Goal: Information Seeking & Learning: Learn about a topic

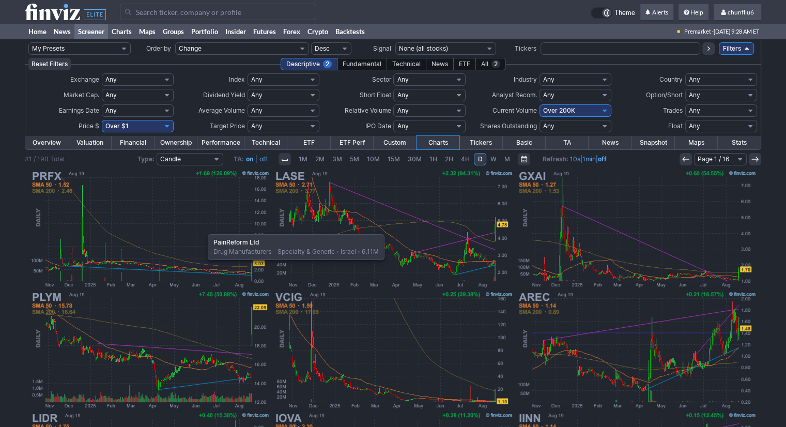
click at [203, 229] on img at bounding box center [150, 228] width 242 height 121
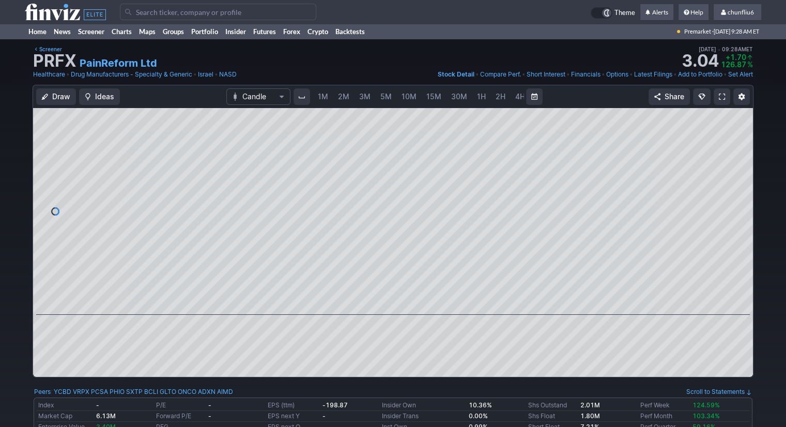
scroll to position [0, 53]
click at [330, 98] on span "5M" at bounding box center [332, 96] width 11 height 9
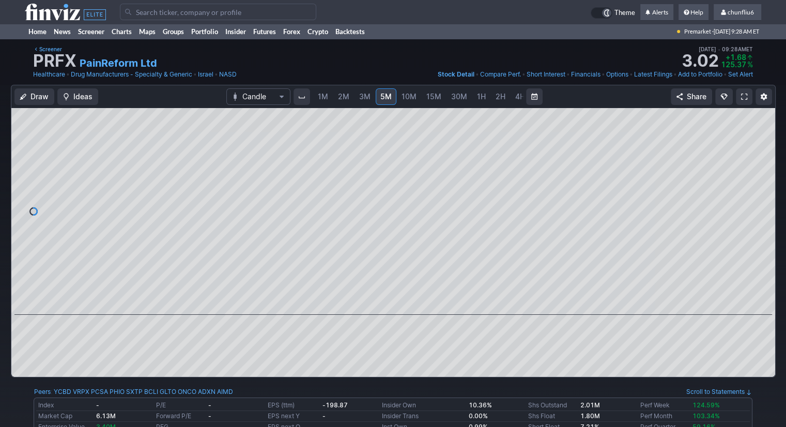
click at [324, 98] on span "1M" at bounding box center [323, 96] width 10 height 9
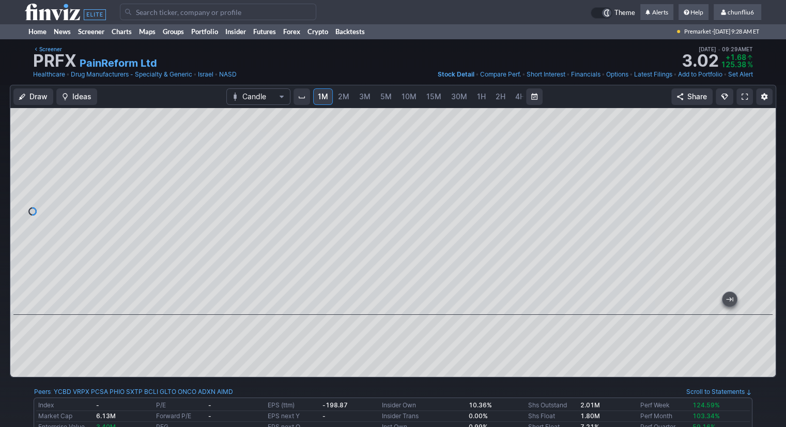
drag, startPoint x: 760, startPoint y: 158, endPoint x: 760, endPoint y: 197, distance: 38.8
click at [760, 197] on div at bounding box center [765, 208] width 22 height 181
drag, startPoint x: 760, startPoint y: 215, endPoint x: 755, endPoint y: 189, distance: 27.4
click at [755, 189] on div at bounding box center [765, 208] width 22 height 181
drag, startPoint x: 759, startPoint y: 169, endPoint x: 758, endPoint y: 187, distance: 17.6
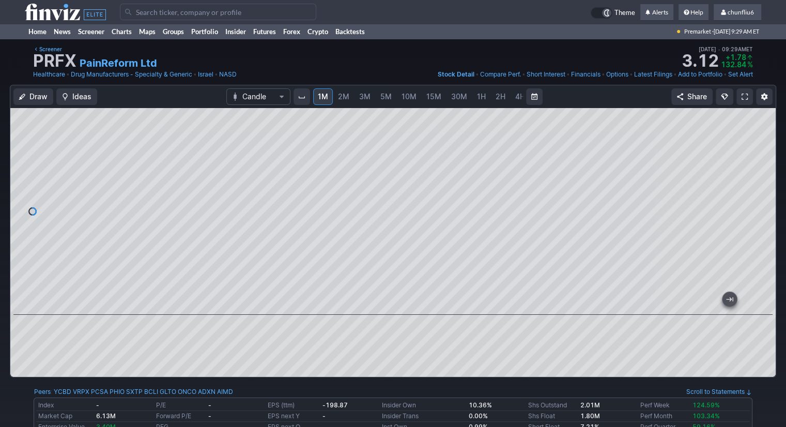
click at [758, 187] on div at bounding box center [765, 208] width 22 height 181
click at [763, 163] on div at bounding box center [765, 208] width 22 height 181
click at [745, 95] on span at bounding box center [744, 96] width 6 height 8
drag, startPoint x: 757, startPoint y: 153, endPoint x: 759, endPoint y: 180, distance: 26.4
click at [759, 180] on div at bounding box center [765, 208] width 22 height 181
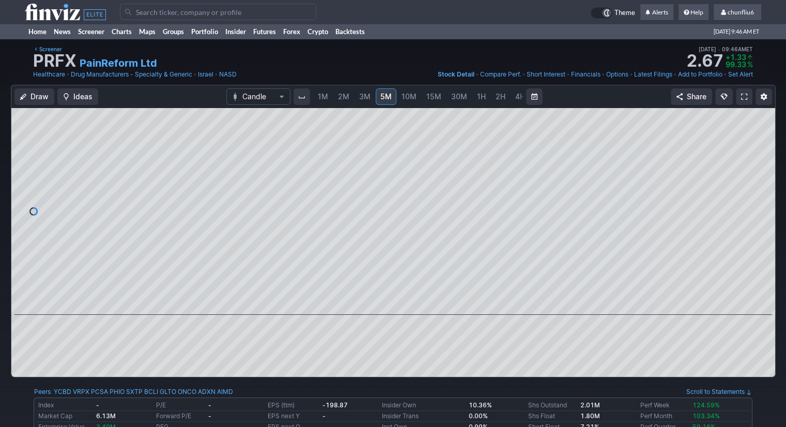
scroll to position [0, 53]
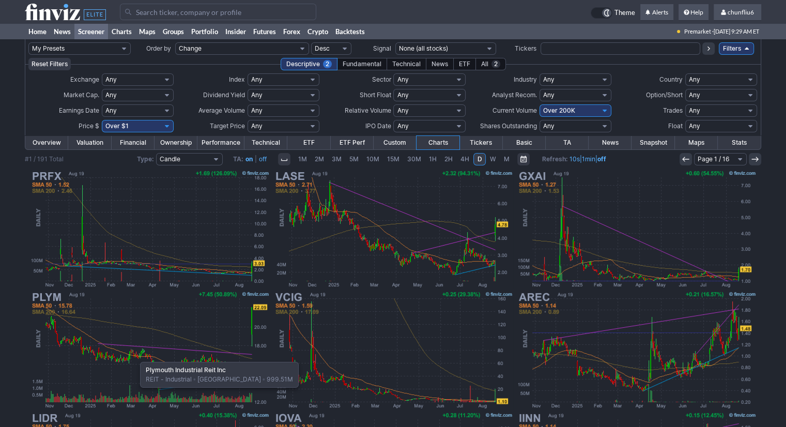
click at [135, 356] on img at bounding box center [150, 349] width 242 height 121
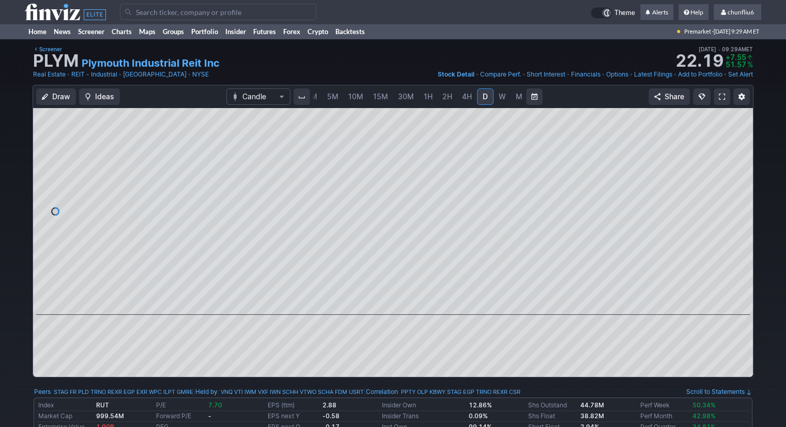
click at [333, 97] on span "5M" at bounding box center [332, 96] width 11 height 9
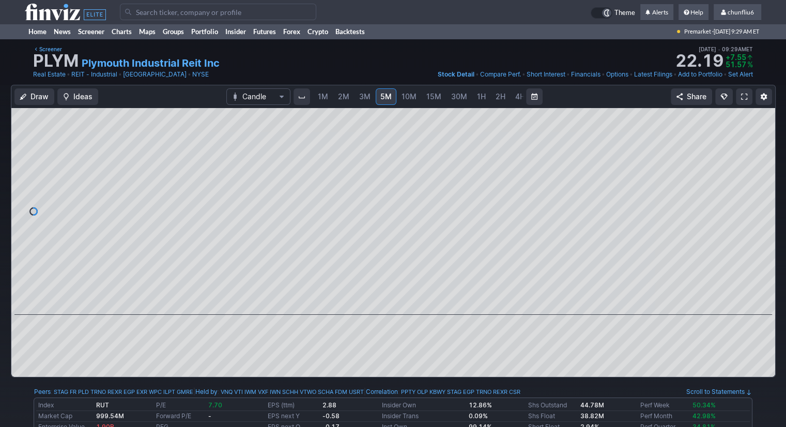
click at [324, 98] on span "1M" at bounding box center [323, 96] width 10 height 9
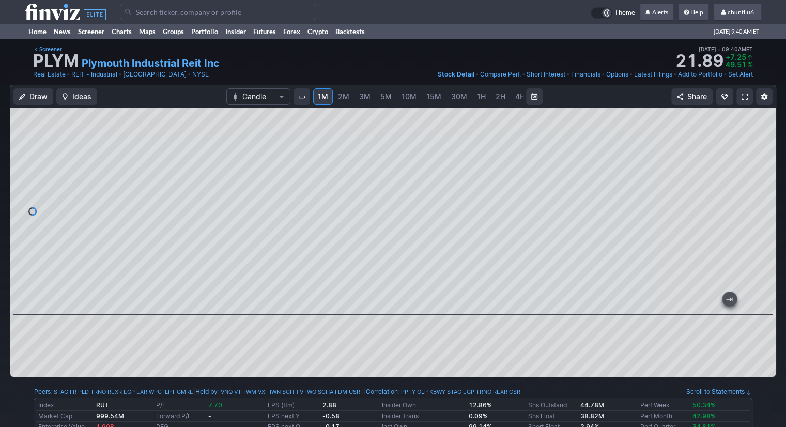
click at [179, 14] on input "Search" at bounding box center [218, 12] width 196 height 17
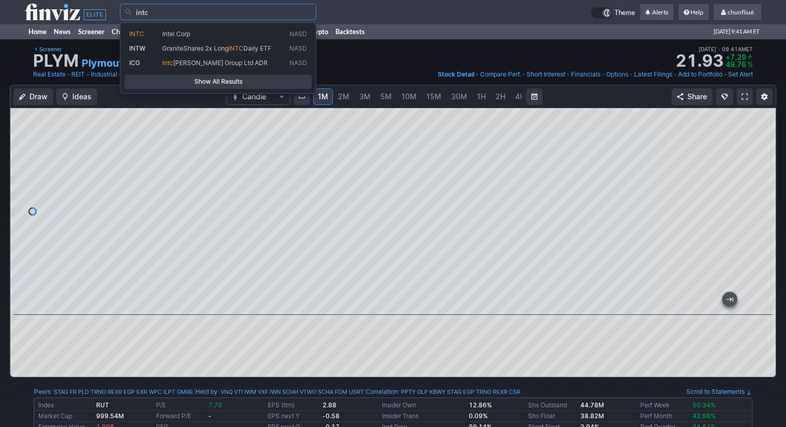
type input "intc"
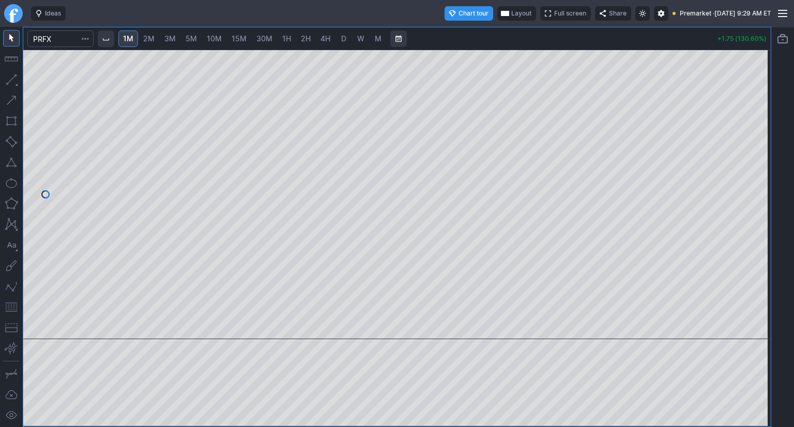
click at [511, 13] on span "Layout" at bounding box center [521, 13] width 20 height 10
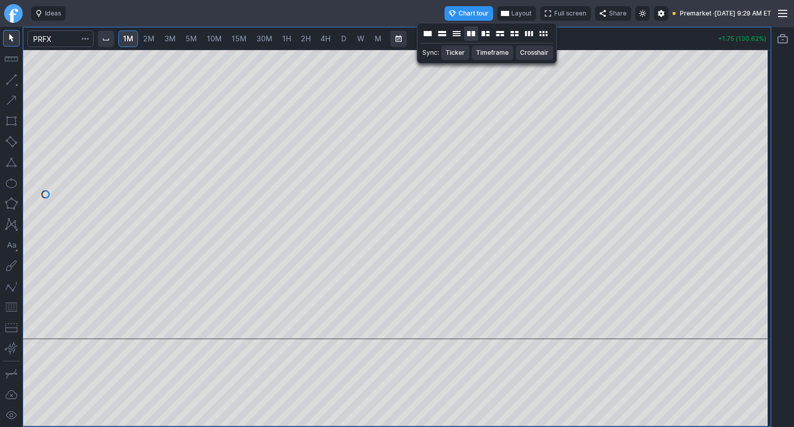
click at [474, 34] on button "Layout" at bounding box center [470, 33] width 14 height 14
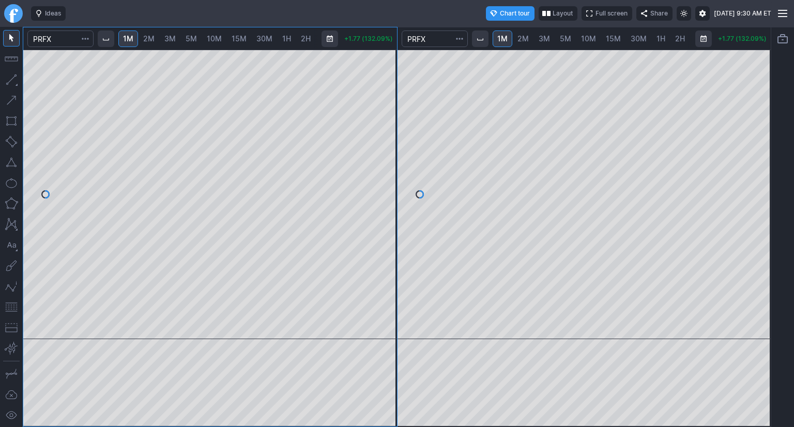
click at [150, 40] on span "2M" at bounding box center [148, 38] width 11 height 9
drag, startPoint x: 385, startPoint y: 73, endPoint x: 378, endPoint y: 152, distance: 79.4
click at [379, 151] on div at bounding box center [386, 191] width 22 height 263
click at [748, 151] on div at bounding box center [584, 194] width 374 height 289
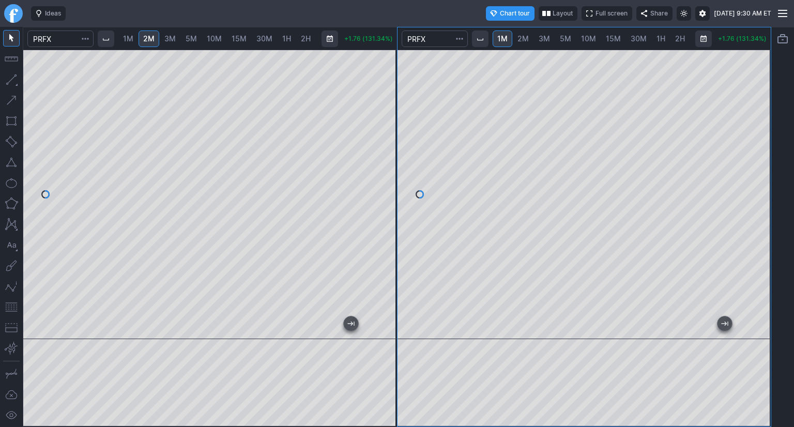
drag, startPoint x: 758, startPoint y: 173, endPoint x: 756, endPoint y: 201, distance: 29.0
click at [756, 201] on div at bounding box center [760, 191] width 22 height 263
drag, startPoint x: 8, startPoint y: 305, endPoint x: 22, endPoint y: 285, distance: 24.1
click at [8, 304] on button "button" at bounding box center [11, 307] width 17 height 17
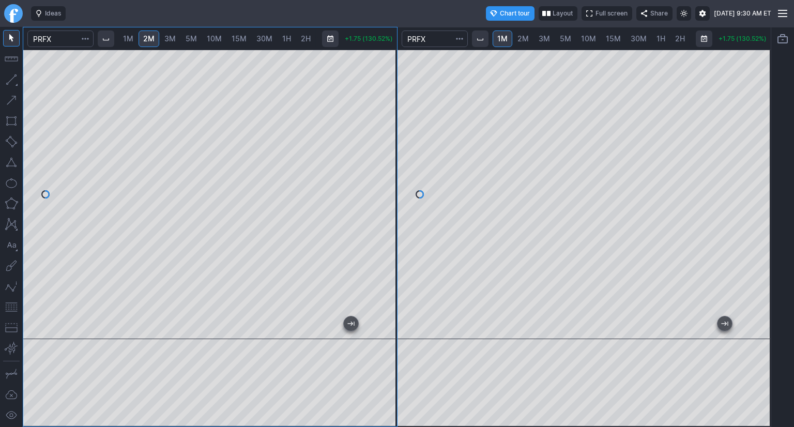
drag, startPoint x: 388, startPoint y: 158, endPoint x: 380, endPoint y: 181, distance: 25.2
click at [380, 181] on div at bounding box center [386, 191] width 22 height 263
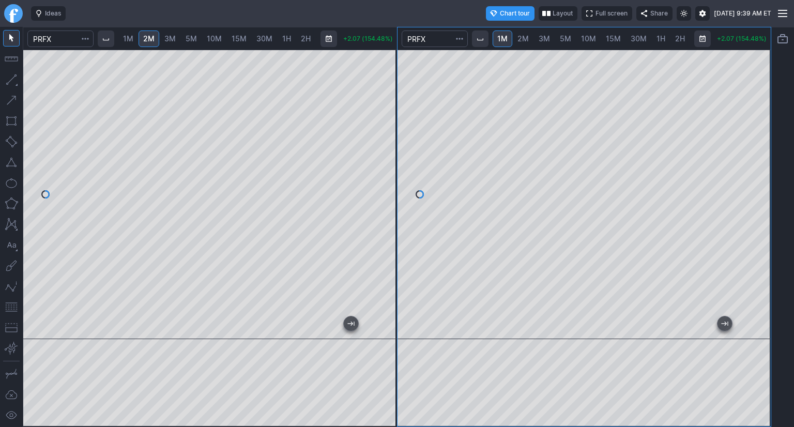
click at [568, 39] on span "5M" at bounding box center [565, 38] width 11 height 9
click at [591, 38] on span "10M" at bounding box center [588, 38] width 15 height 9
click at [744, 179] on div at bounding box center [584, 194] width 374 height 289
click at [656, 37] on span "1H" at bounding box center [660, 38] width 9 height 9
click at [651, 40] on span "D" at bounding box center [653, 38] width 5 height 9
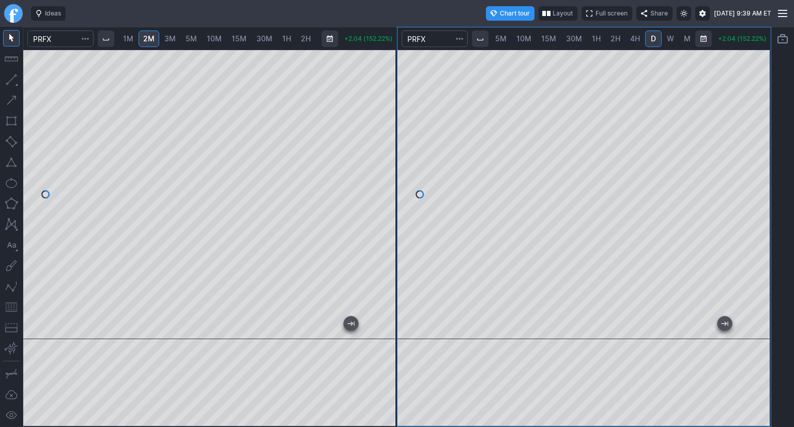
scroll to position [0, 66]
click at [751, 205] on div at bounding box center [760, 191] width 22 height 263
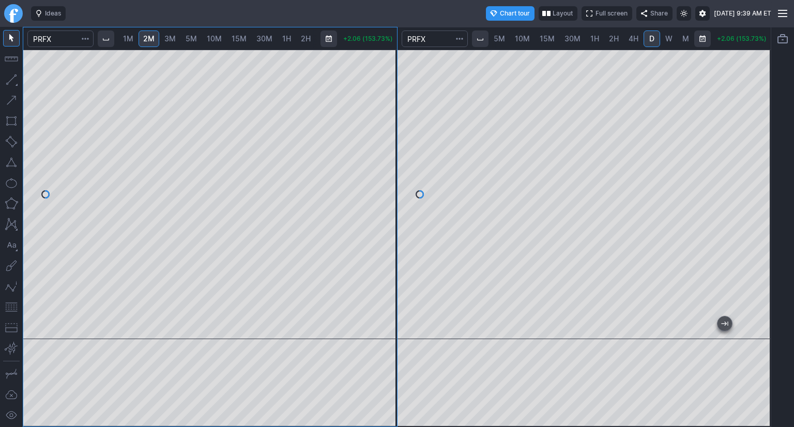
scroll to position [0, 66]
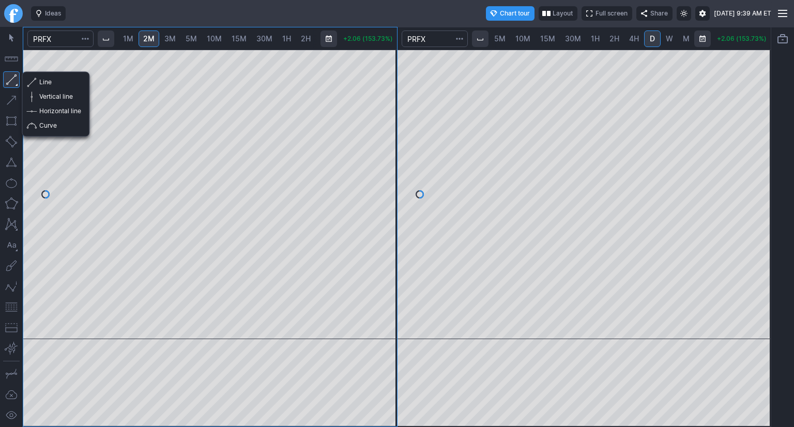
click at [12, 83] on button "button" at bounding box center [11, 79] width 17 height 17
click at [10, 81] on button "button" at bounding box center [11, 79] width 17 height 17
click at [32, 110] on span "button" at bounding box center [33, 111] width 6 height 14
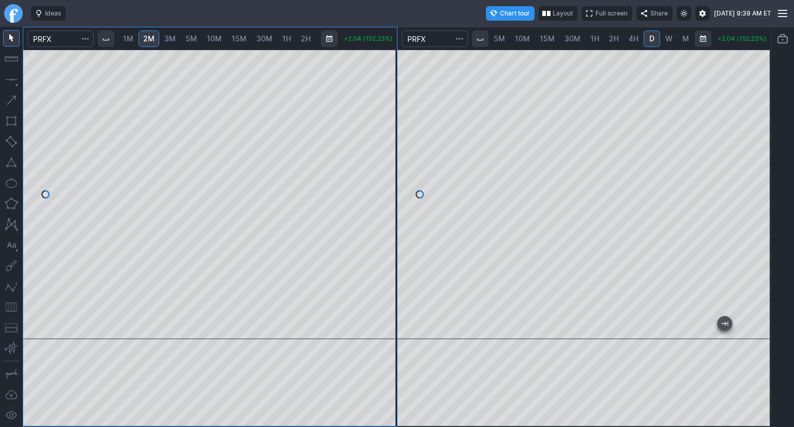
scroll to position [0, 65]
click at [374, 211] on div at bounding box center [210, 194] width 374 height 289
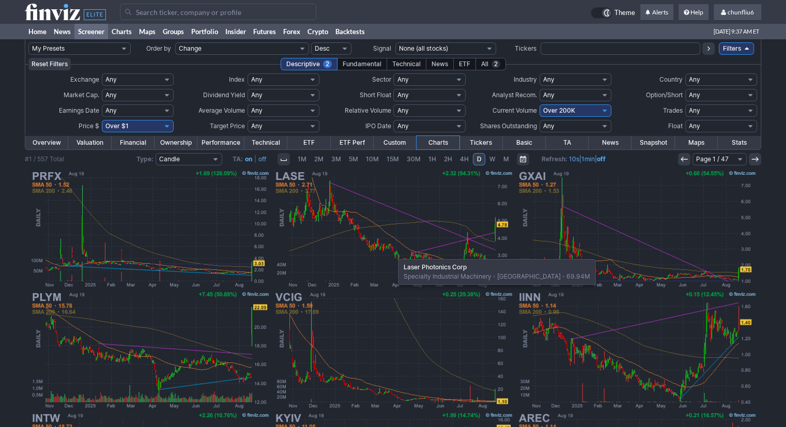
click at [393, 254] on img at bounding box center [393, 228] width 242 height 121
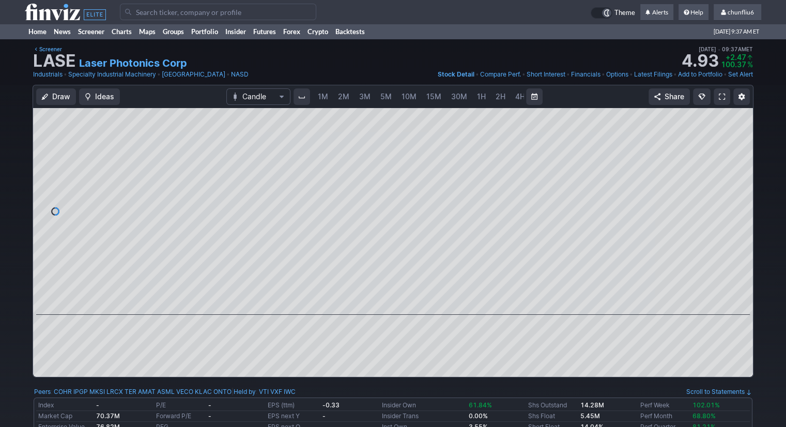
scroll to position [0, 53]
click at [329, 96] on span "5M" at bounding box center [332, 96] width 11 height 9
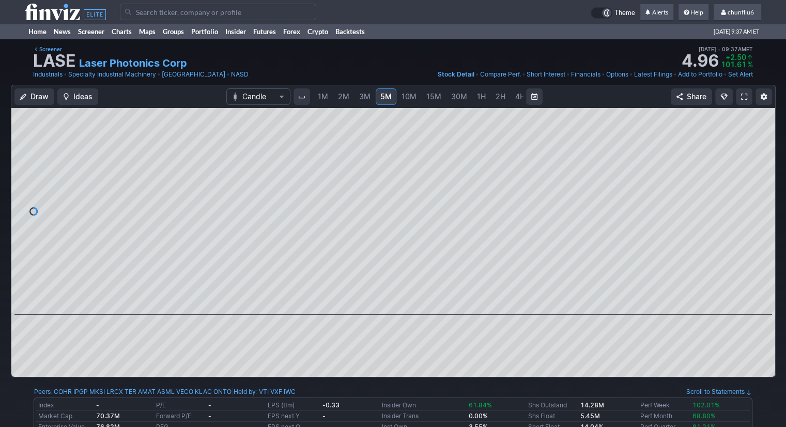
click at [323, 98] on span "1M" at bounding box center [323, 96] width 10 height 9
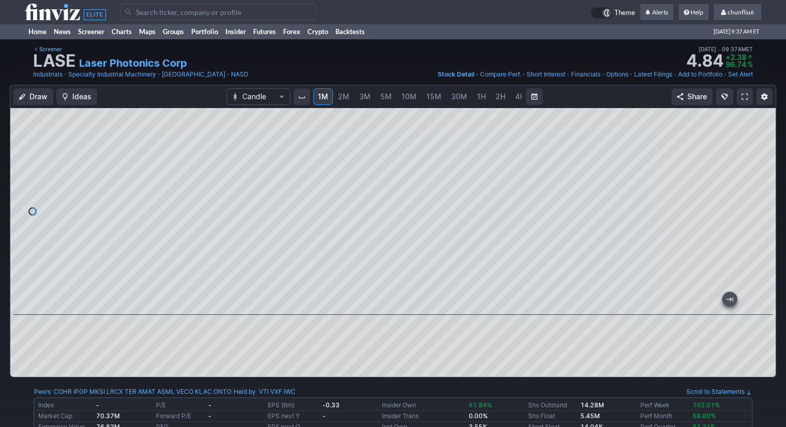
drag, startPoint x: 762, startPoint y: 129, endPoint x: 763, endPoint y: 147, distance: 18.1
click at [763, 147] on div at bounding box center [765, 208] width 22 height 181
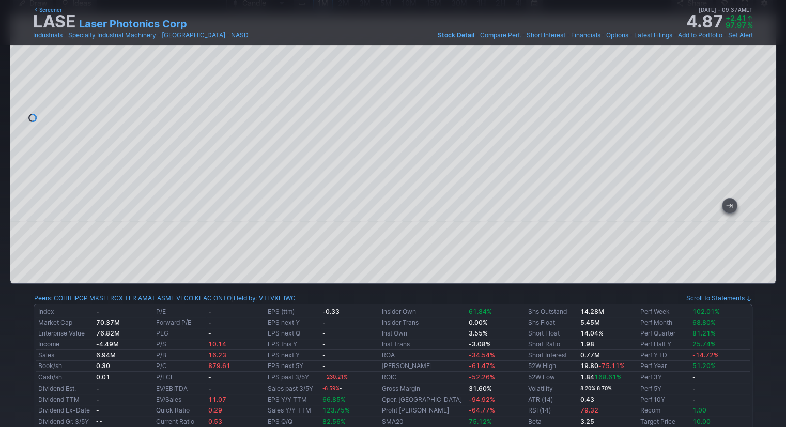
scroll to position [103, 0]
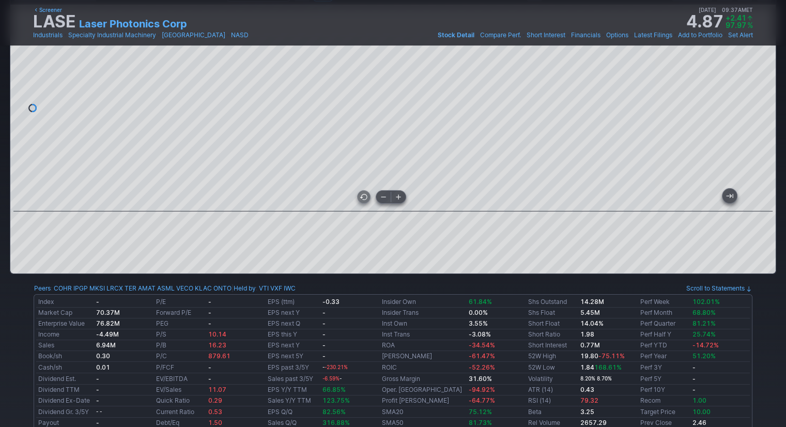
drag, startPoint x: 675, startPoint y: 204, endPoint x: 769, endPoint y: 133, distance: 117.6
click at [515, 203] on div at bounding box center [391, 202] width 726 height 10
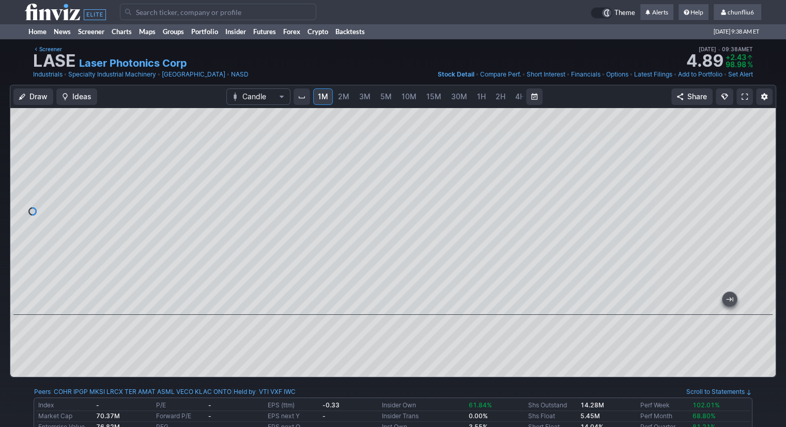
drag, startPoint x: 618, startPoint y: 306, endPoint x: 851, endPoint y: 277, distance: 234.3
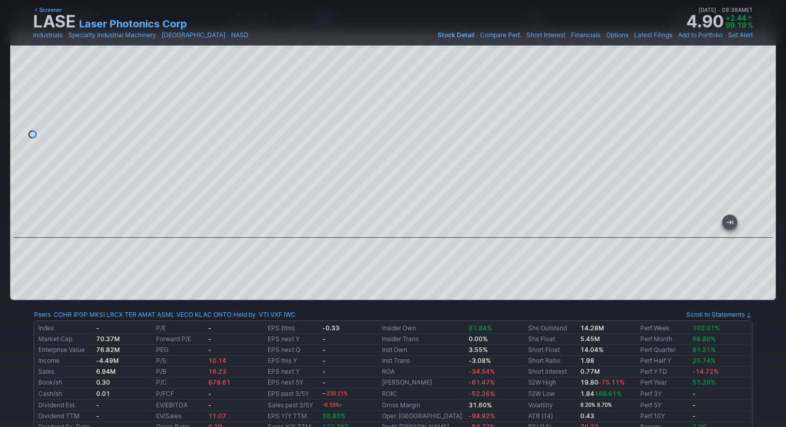
scroll to position [103, 0]
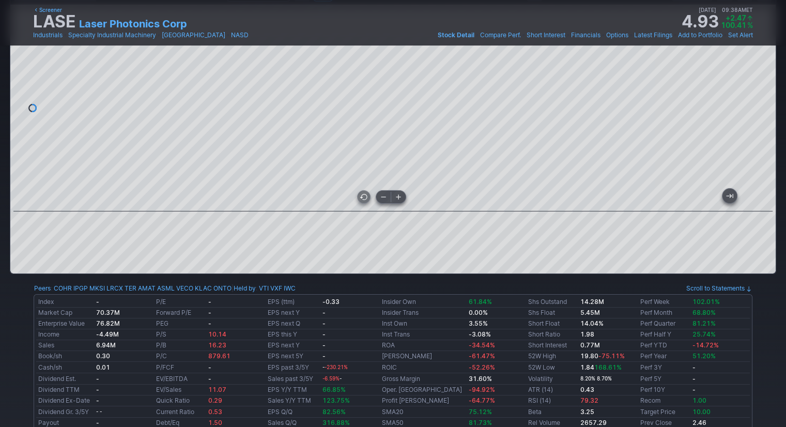
drag, startPoint x: 567, startPoint y: 199, endPoint x: 322, endPoint y: 206, distance: 245.0
click at [322, 206] on div at bounding box center [391, 202] width 726 height 10
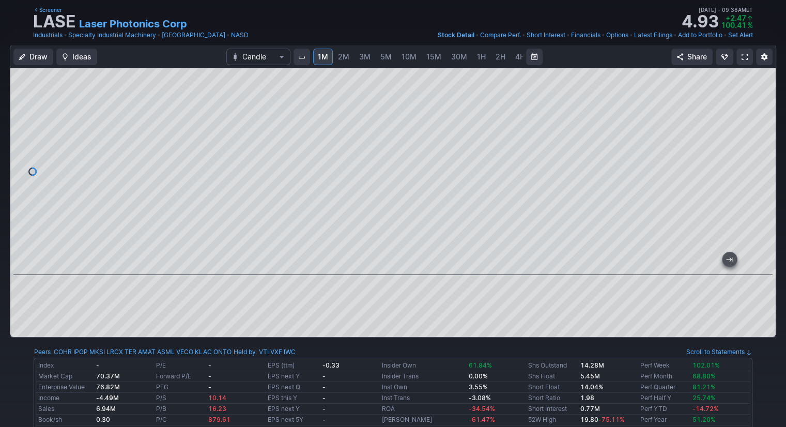
scroll to position [52, 0]
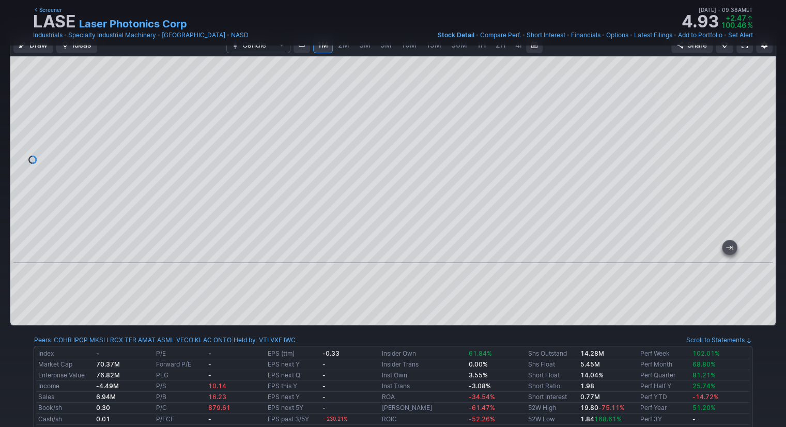
drag, startPoint x: 624, startPoint y: 250, endPoint x: 818, endPoint y: 242, distance: 194.4
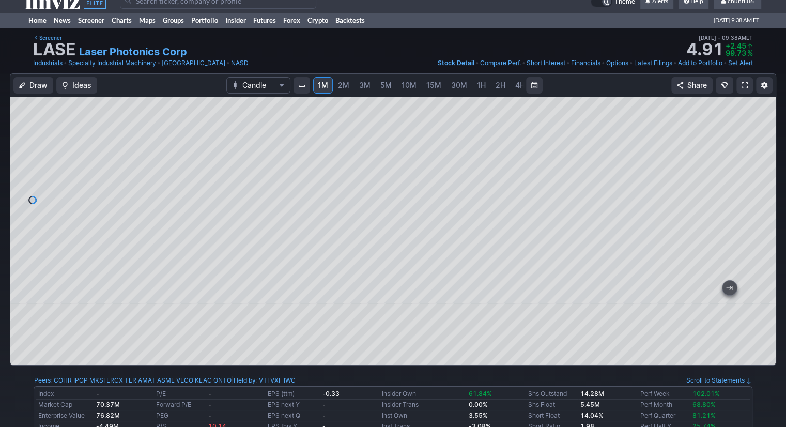
scroll to position [0, 0]
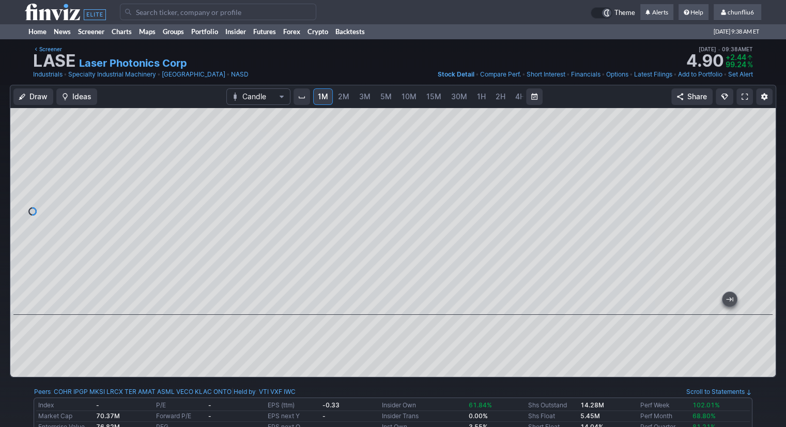
drag, startPoint x: 759, startPoint y: 151, endPoint x: 758, endPoint y: 171, distance: 19.6
click at [758, 171] on div at bounding box center [765, 208] width 22 height 181
click at [722, 10] on span at bounding box center [724, 12] width 7 height 6
click at [708, 74] on link "Sign Out" at bounding box center [732, 76] width 58 height 17
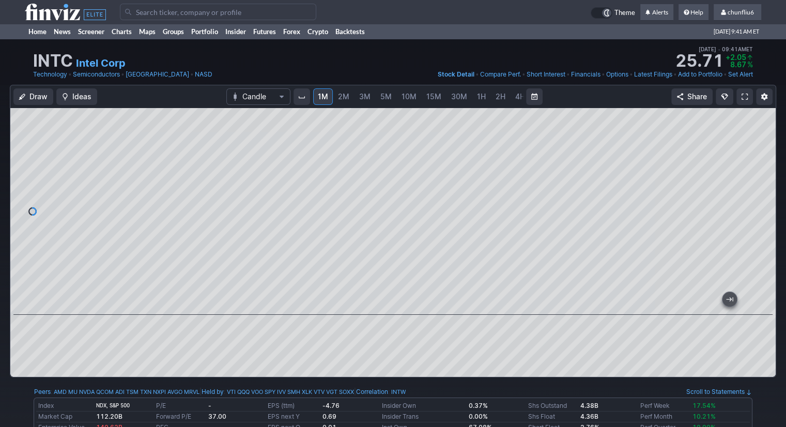
drag, startPoint x: 755, startPoint y: 156, endPoint x: 756, endPoint y: 176, distance: 20.7
click at [756, 176] on div at bounding box center [765, 208] width 22 height 181
drag, startPoint x: 764, startPoint y: 164, endPoint x: 762, endPoint y: 179, distance: 15.1
click at [762, 179] on div at bounding box center [765, 208] width 22 height 181
click at [748, 96] on link at bounding box center [744, 96] width 17 height 17
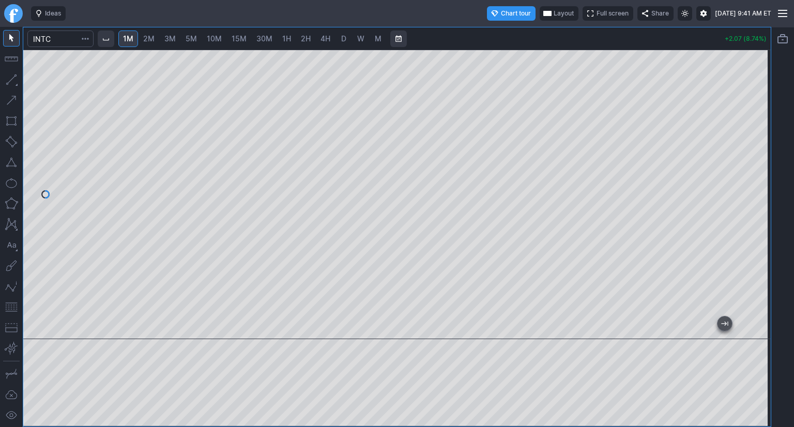
click at [742, 181] on div at bounding box center [396, 194] width 747 height 289
click at [10, 308] on button "button" at bounding box center [11, 307] width 17 height 17
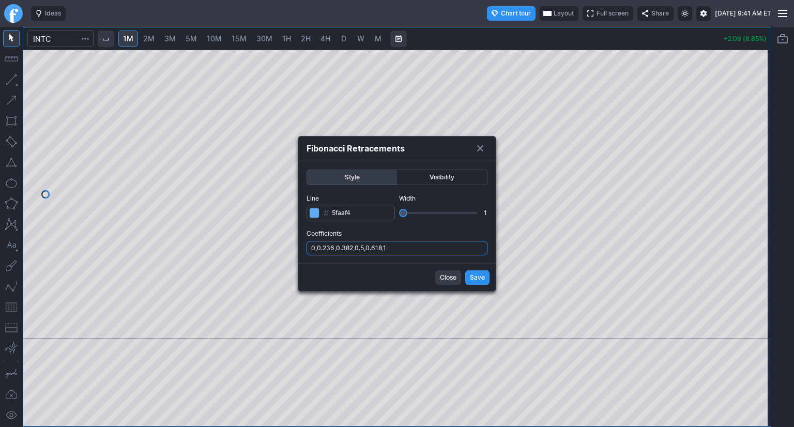
click at [397, 250] on input "0,0.236,0.382,0.5,0.618,1" at bounding box center [396, 248] width 181 height 14
type input "0,0.236,0.382,0.5,0.618,1,.786"
click at [480, 278] on span "Save" at bounding box center [477, 277] width 15 height 10
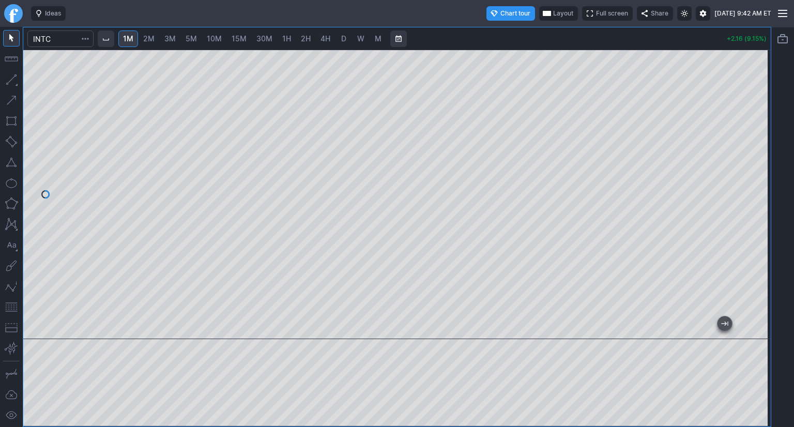
drag, startPoint x: 754, startPoint y: 96, endPoint x: 754, endPoint y: 137, distance: 41.3
click at [760, 137] on div at bounding box center [760, 191] width 22 height 263
click at [487, 24] on div "Ideas Chart tour Layout Full screen Share Tue AUG 19 2025 9:42 AM ET 1M 2M 3M 5…" at bounding box center [397, 213] width 794 height 427
drag, startPoint x: 758, startPoint y: 116, endPoint x: 753, endPoint y: 150, distance: 34.0
click at [759, 150] on div at bounding box center [760, 191] width 22 height 263
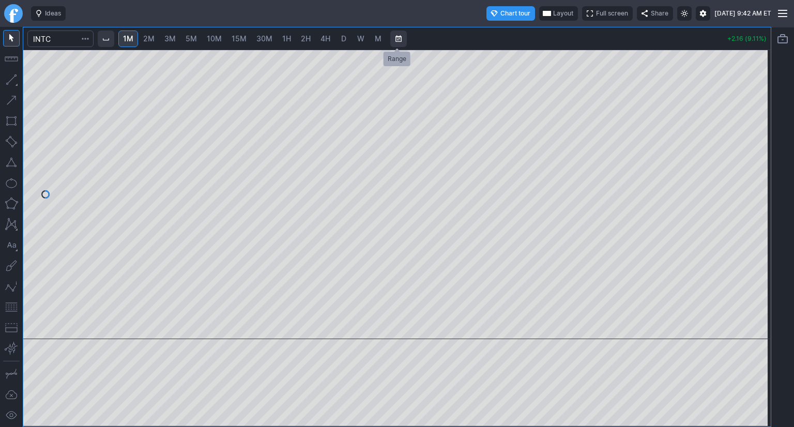
click at [398, 39] on div "1M 2M 3M 5M 10M 15M 30M 1H 2H 4H D W M +2.16 (9.11%)" at bounding box center [396, 226] width 747 height 399
drag, startPoint x: 760, startPoint y: 110, endPoint x: 758, endPoint y: 136, distance: 26.5
click at [758, 136] on div at bounding box center [760, 191] width 22 height 263
click at [763, 148] on div at bounding box center [760, 191] width 22 height 263
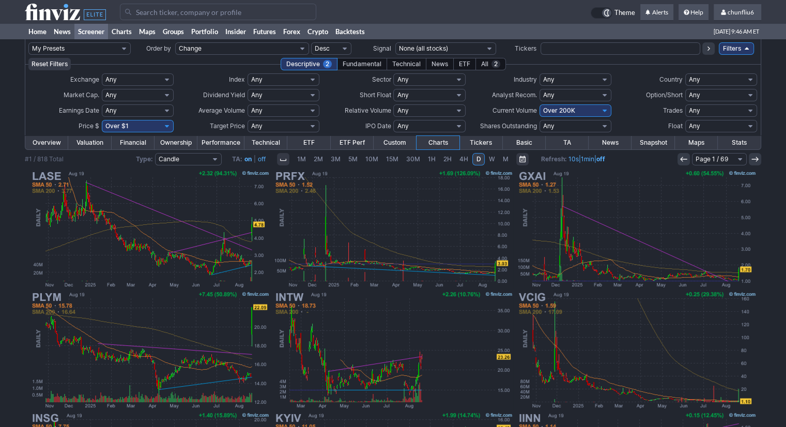
click at [588, 110] on select "Any Under 50K Under 100K Under 500K Under 750K Under 1M Over 0 Over 50K Over 10…" at bounding box center [575, 110] width 72 height 12
select select "o300"
click at [539, 104] on select "Any Under 50K Under 100K Under 500K Under 750K Under 1M Over 0 Over 50K Over 10…" at bounding box center [575, 110] width 72 height 12
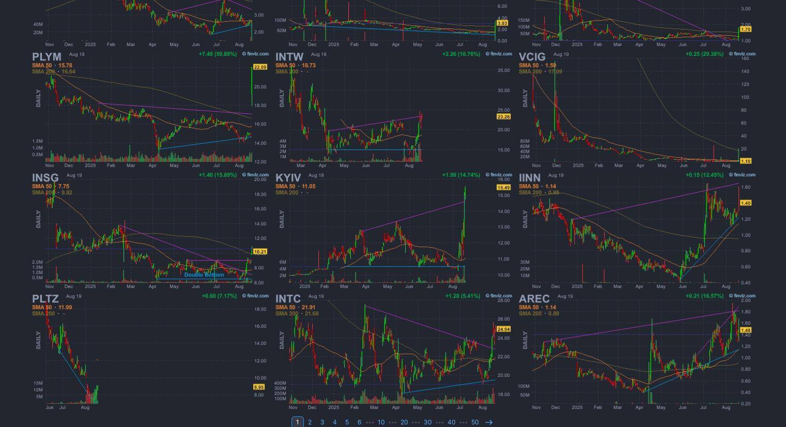
scroll to position [252, 0]
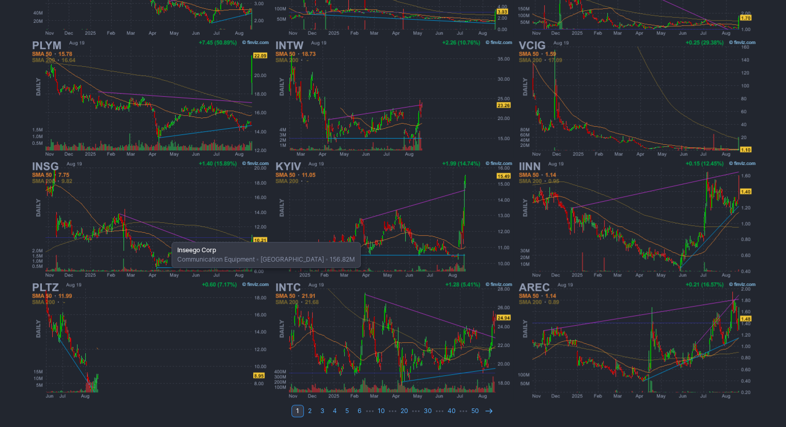
click at [166, 236] on img at bounding box center [150, 219] width 242 height 121
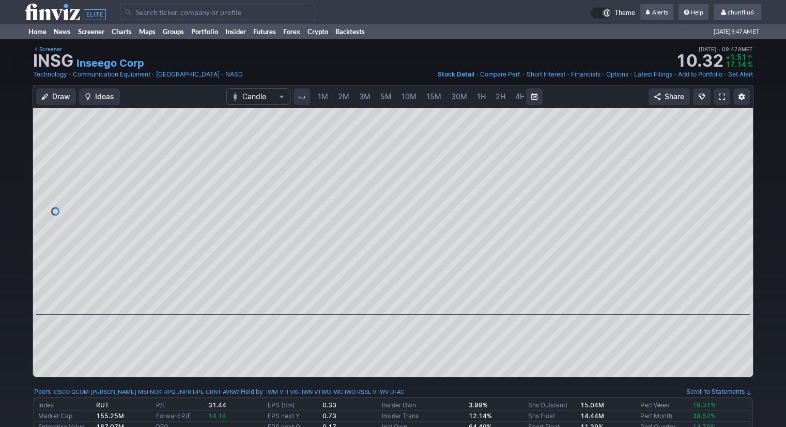
scroll to position [0, 53]
click at [328, 96] on span "5M" at bounding box center [332, 96] width 11 height 9
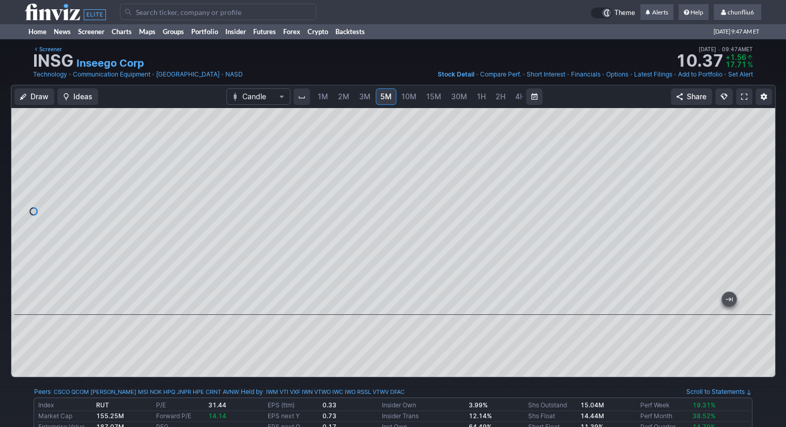
click at [318, 98] on span "1M" at bounding box center [323, 96] width 10 height 9
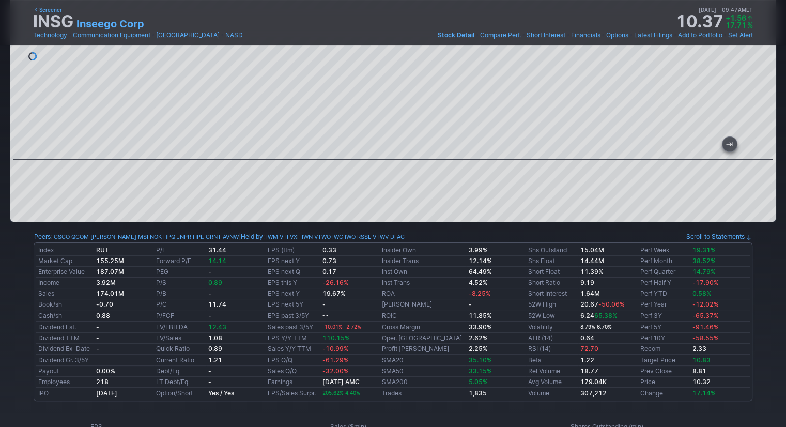
scroll to position [155, 0]
click at [180, 129] on div at bounding box center [392, 56] width 765 height 207
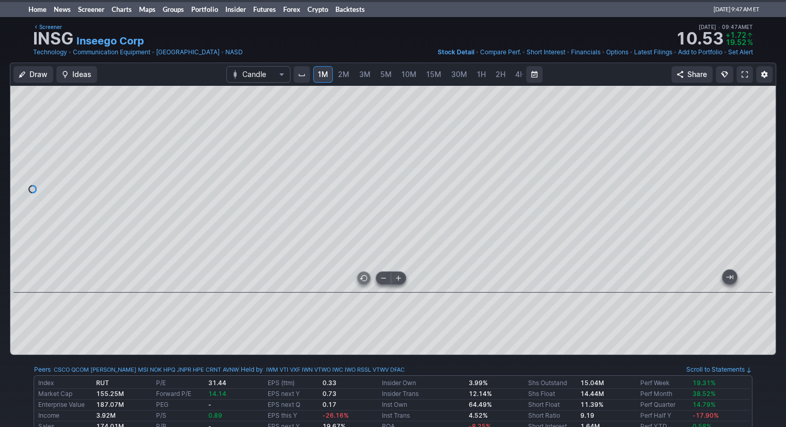
scroll to position [0, 0]
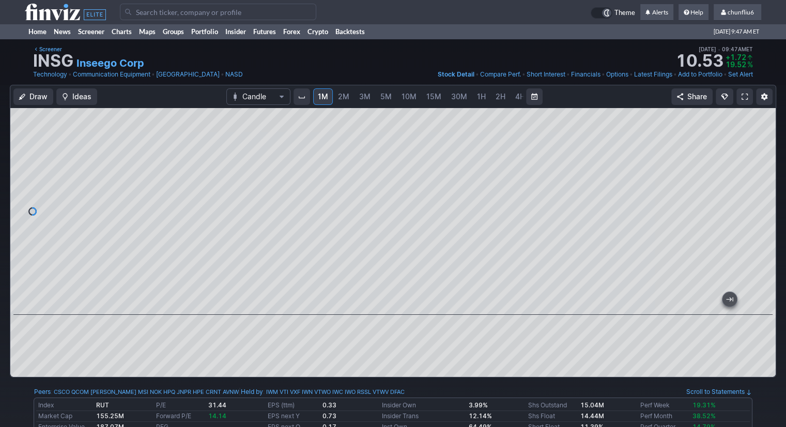
click at [500, 97] on span "2H" at bounding box center [500, 96] width 10 height 9
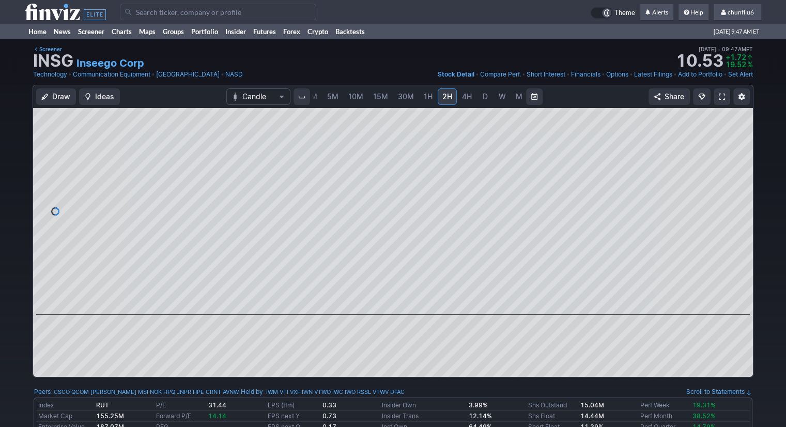
click at [483, 98] on span "D" at bounding box center [485, 96] width 5 height 9
drag, startPoint x: 738, startPoint y: 209, endPoint x: 738, endPoint y: 161, distance: 48.6
click at [738, 161] on div at bounding box center [742, 208] width 22 height 181
click at [327, 97] on span "5M" at bounding box center [332, 96] width 11 height 9
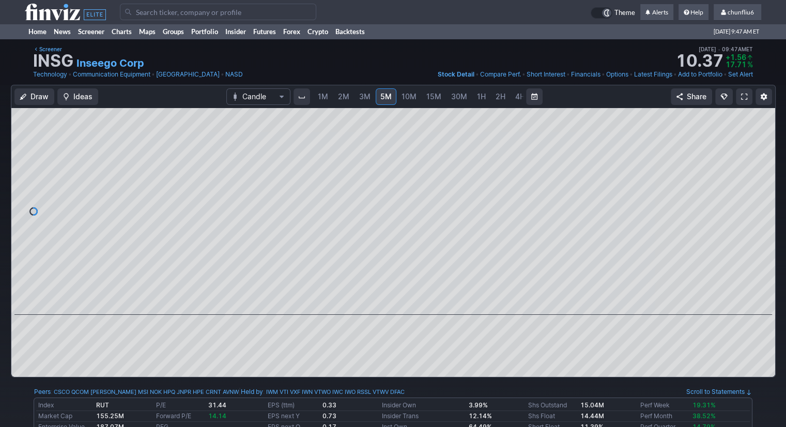
click at [319, 97] on span "1M" at bounding box center [323, 96] width 10 height 9
